Goal: Find specific page/section: Find specific page/section

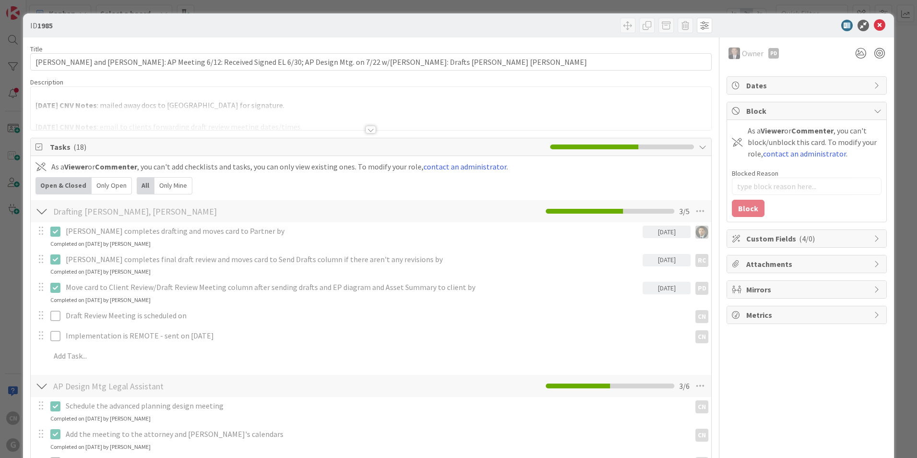
type textarea "x"
type input "[PERSON_NAME]"
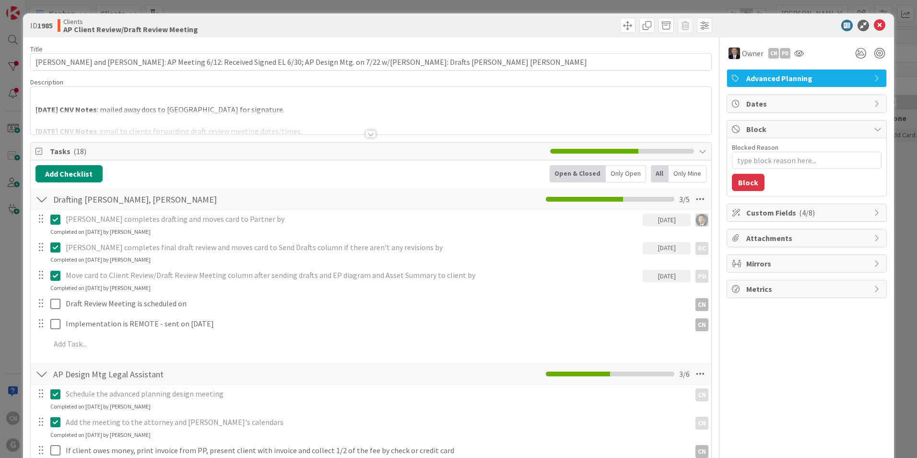
type textarea "x"
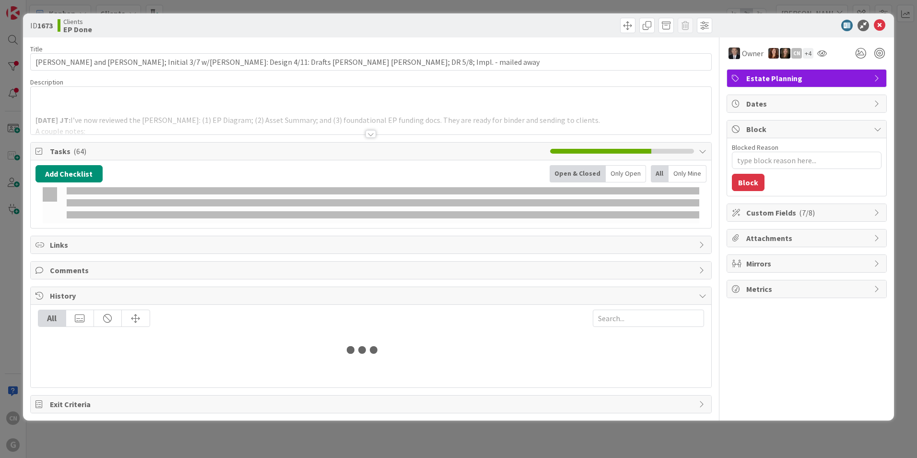
type input "[PERSON_NAME]"
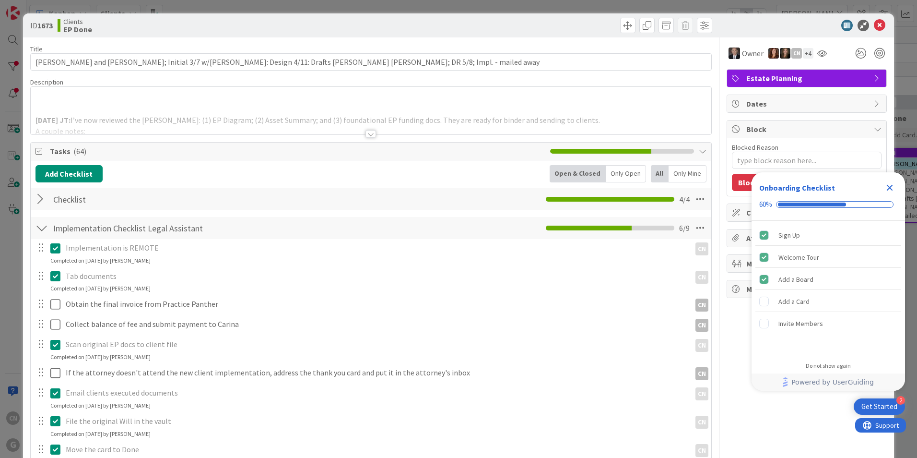
click at [368, 135] on div at bounding box center [370, 134] width 11 height 8
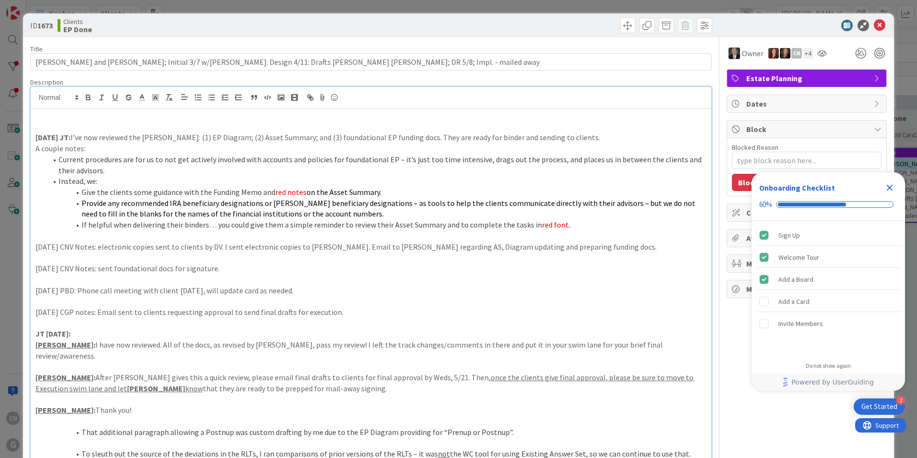
click at [889, 190] on icon "Close Checklist" at bounding box center [890, 188] width 12 height 12
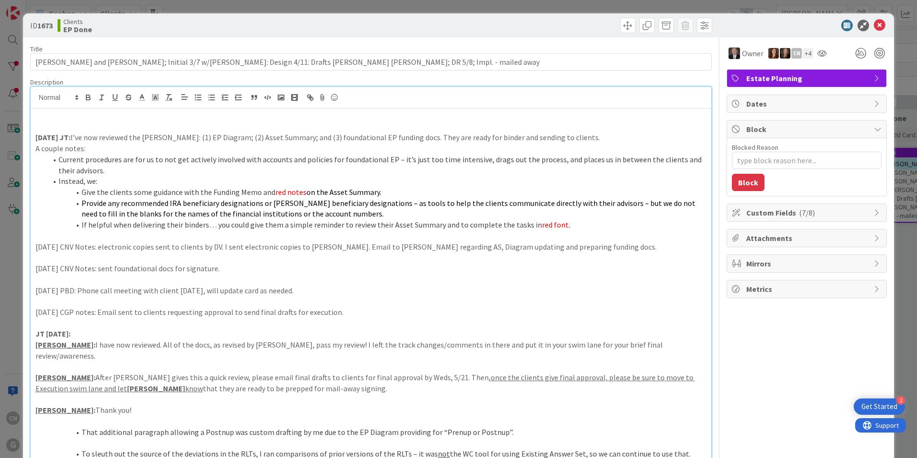
type textarea "x"
click at [874, 25] on icon at bounding box center [880, 26] width 12 height 12
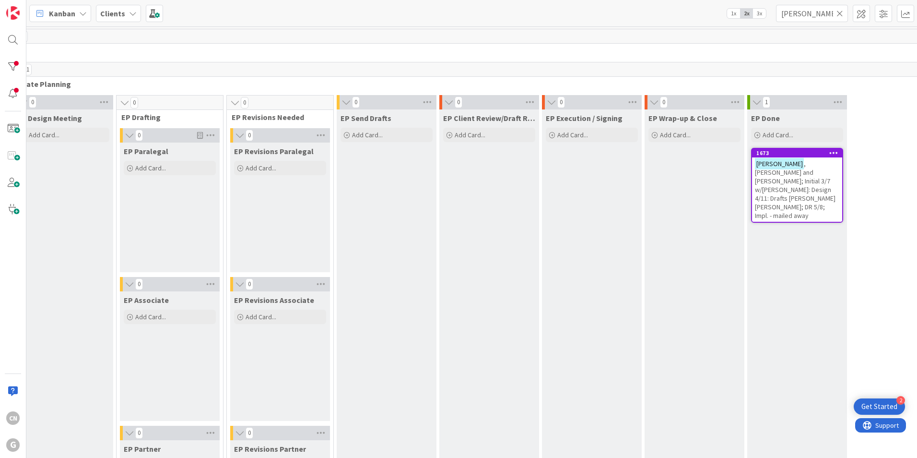
scroll to position [0, 174]
